Goal: Navigation & Orientation: Find specific page/section

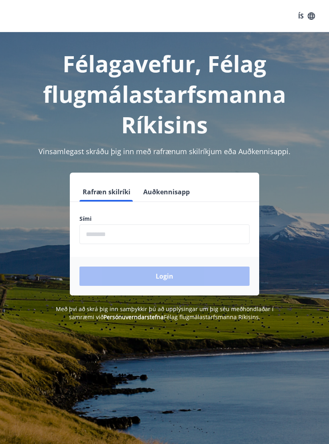
click at [167, 232] on input "phone" at bounding box center [165, 235] width 170 height 20
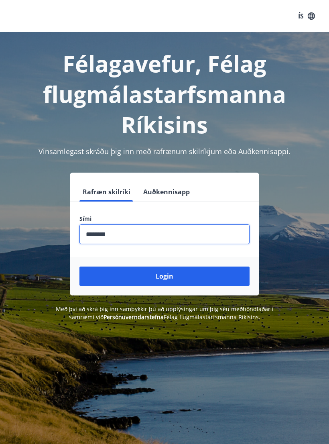
type input "********"
click at [202, 276] on button "Login" at bounding box center [165, 276] width 170 height 19
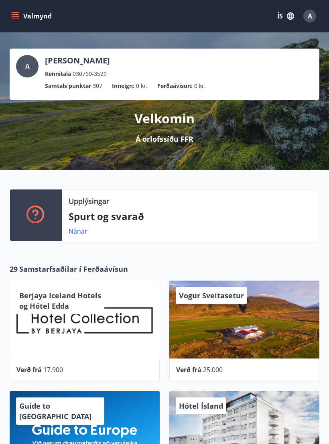
click at [16, 14] on icon "menu" at bounding box center [15, 16] width 8 height 8
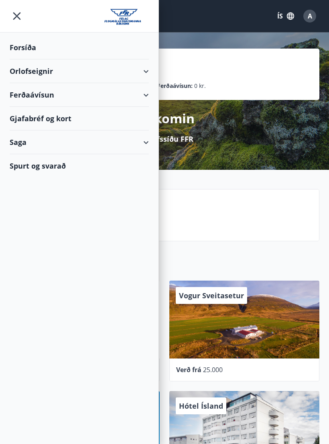
click at [146, 94] on div "Ferðaávísun" at bounding box center [79, 95] width 139 height 24
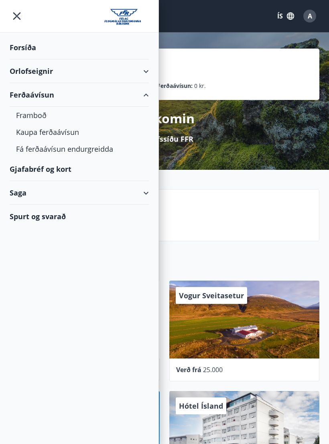
click at [146, 92] on div "Ferðaávísun" at bounding box center [79, 95] width 139 height 24
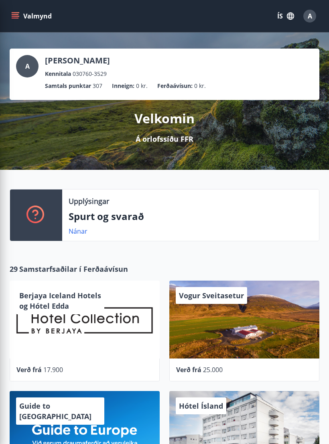
click at [272, 215] on p "Spurt og svarað" at bounding box center [191, 217] width 244 height 14
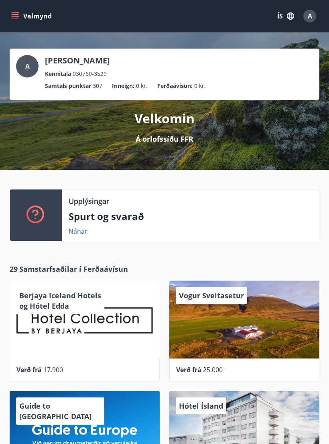
click at [16, 13] on icon "menu" at bounding box center [15, 16] width 8 height 8
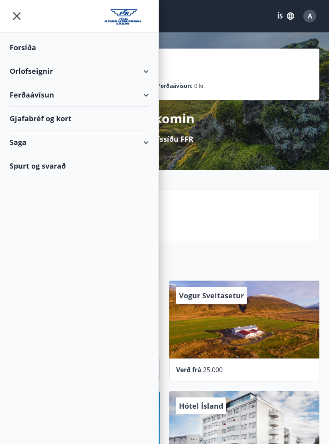
click at [28, 45] on div "Forsíða" at bounding box center [79, 48] width 139 height 24
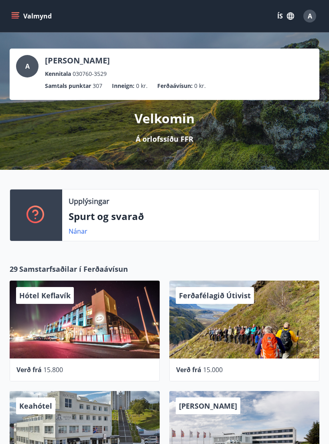
click at [20, 9] on button "Valmynd" at bounding box center [32, 16] width 45 height 14
